Goal: Task Accomplishment & Management: Use online tool/utility

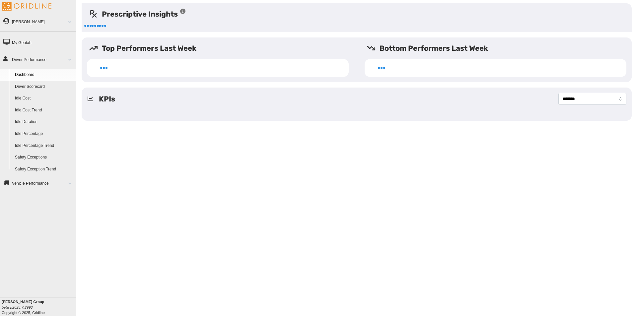
click at [36, 87] on link "Driver Scorecard" at bounding box center [44, 87] width 64 height 12
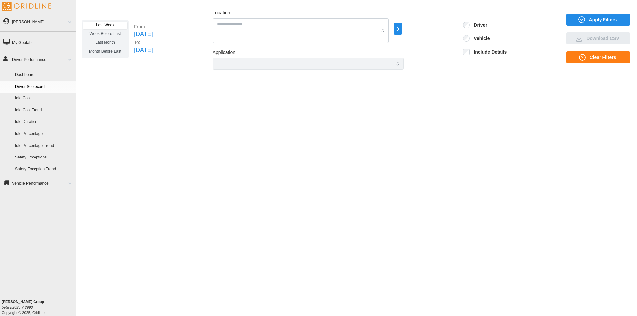
click at [153, 34] on p "[DATE]" at bounding box center [143, 34] width 19 height 9
click at [144, 27] on p "From:" at bounding box center [143, 26] width 19 height 7
click at [600, 21] on span "Apply Filters" at bounding box center [603, 19] width 28 height 11
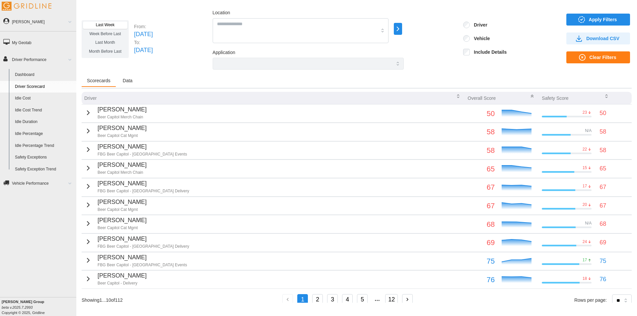
click at [590, 37] on span "Download CSV" at bounding box center [603, 38] width 33 height 11
click at [393, 299] on button "12" at bounding box center [391, 299] width 13 height 11
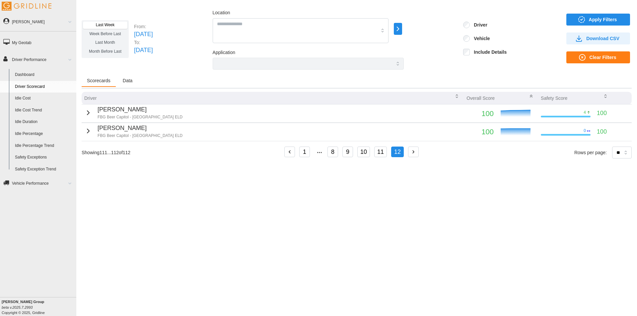
click at [383, 155] on button "11" at bounding box center [380, 152] width 13 height 11
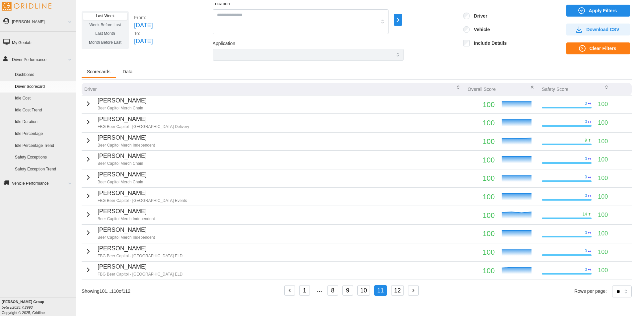
scroll to position [9, 0]
click at [112, 33] on span "Last Month" at bounding box center [105, 33] width 20 height 5
click at [583, 10] on span "Apply Filters" at bounding box center [597, 10] width 53 height 11
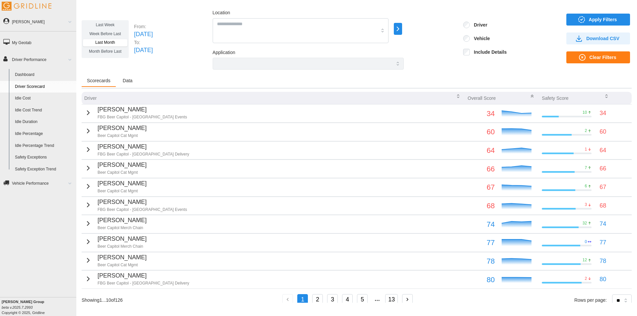
click at [592, 37] on span "Download CSV" at bounding box center [603, 38] width 33 height 11
